Goal: Contribute content

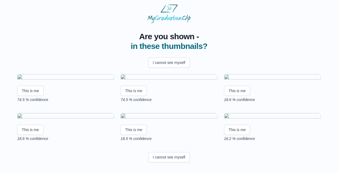
scroll to position [24, 0]
click at [31, 96] on button "This is me" at bounding box center [30, 91] width 26 height 10
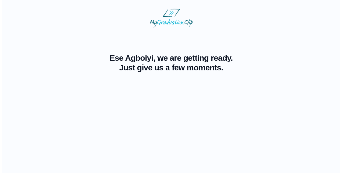
scroll to position [0, 0]
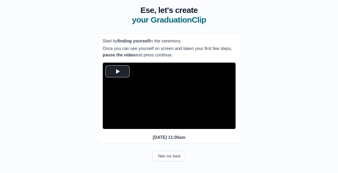
scroll to position [40, 0]
click at [118, 71] on span "Video Player" at bounding box center [118, 71] width 0 height 0
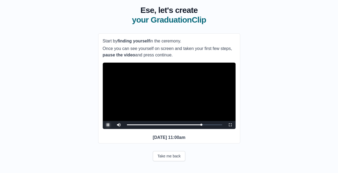
click at [108, 125] on span "Video Player" at bounding box center [108, 125] width 0 height 0
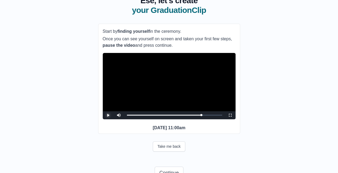
scroll to position [68, 0]
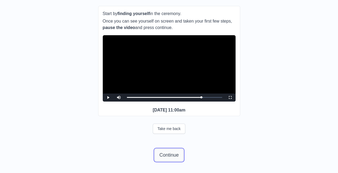
click at [168, 158] on button "Continue" at bounding box center [169, 155] width 29 height 12
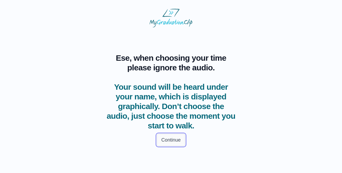
click at [162, 140] on button "Continue" at bounding box center [171, 140] width 29 height 12
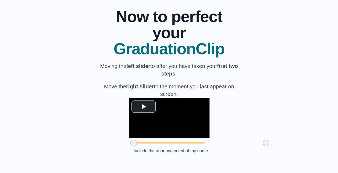
scroll to position [65, 0]
drag, startPoint x: 103, startPoint y: 146, endPoint x: 132, endPoint y: 151, distance: 29.7
click at [132, 151] on div "**********" at bounding box center [169, 82] width 142 height 165
drag, startPoint x: 235, startPoint y: 145, endPoint x: 194, endPoint y: 159, distance: 43.9
click at [194, 159] on div "**********" at bounding box center [169, 82] width 142 height 165
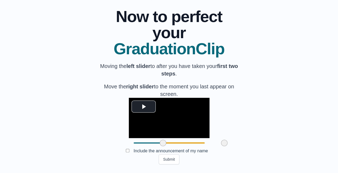
scroll to position [67, 0]
click at [144, 107] on span "Video Player" at bounding box center [144, 107] width 0 height 0
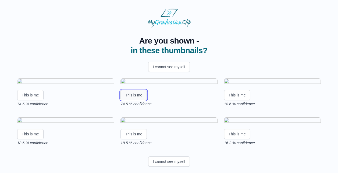
click at [142, 100] on button "This is me" at bounding box center [134, 95] width 26 height 10
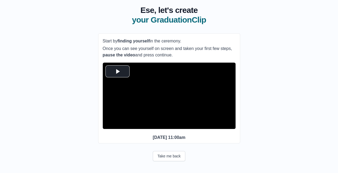
scroll to position [40, 0]
click at [118, 71] on span "Video Player" at bounding box center [118, 71] width 0 height 0
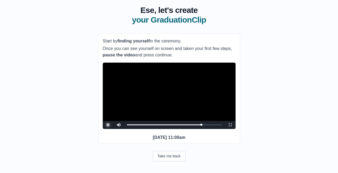
click at [108, 125] on span "Video Player" at bounding box center [108, 125] width 0 height 0
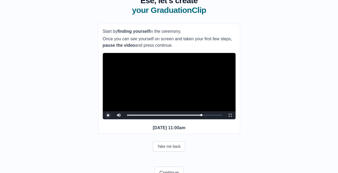
click at [108, 115] on span "Video Player" at bounding box center [108, 115] width 0 height 0
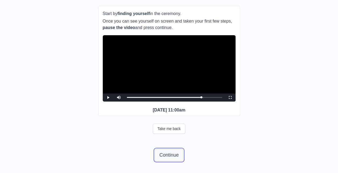
click at [162, 159] on button "Continue" at bounding box center [169, 155] width 29 height 12
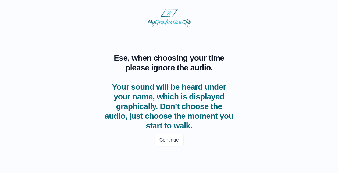
scroll to position [0, 0]
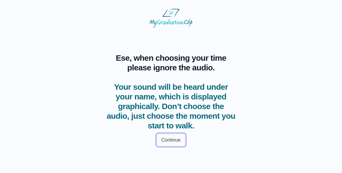
click at [167, 141] on button "Continue" at bounding box center [171, 140] width 29 height 12
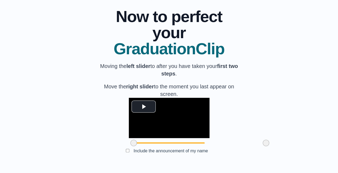
scroll to position [67, 0]
click at [144, 107] on span "Video Player" at bounding box center [144, 107] width 0 height 0
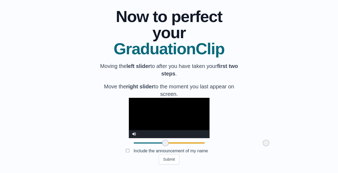
drag, startPoint x: 103, startPoint y: 143, endPoint x: 135, endPoint y: 152, distance: 33.1
click at [135, 152] on div "**********" at bounding box center [169, 82] width 142 height 165
drag, startPoint x: 235, startPoint y: 144, endPoint x: 191, endPoint y: 151, distance: 44.4
click at [191, 151] on div "**********" at bounding box center [169, 82] width 142 height 165
click at [167, 163] on button "Submit" at bounding box center [169, 159] width 21 height 10
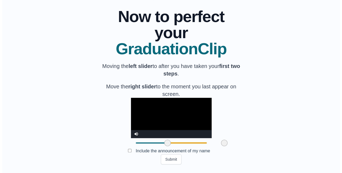
scroll to position [0, 0]
